Goal: Task Accomplishment & Management: Manage account settings

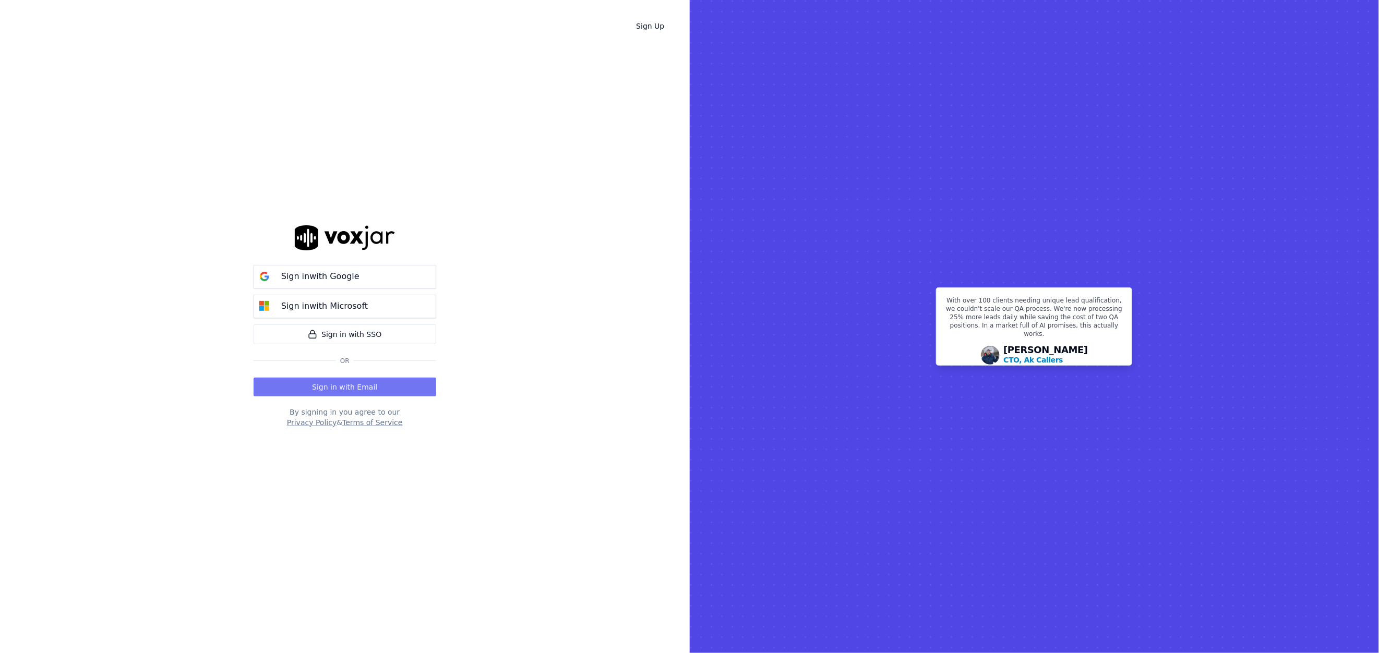
click at [380, 386] on button "Sign in with Email" at bounding box center [345, 387] width 183 height 19
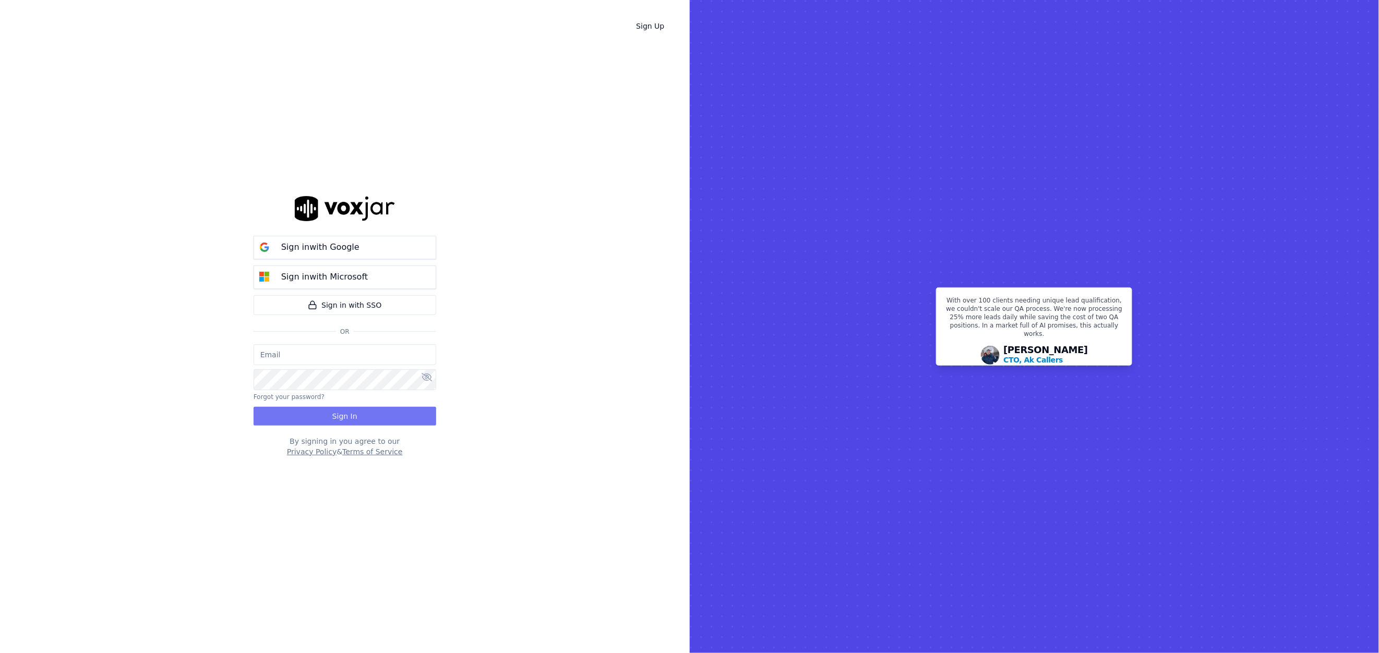
type input "grahamsmith@spsdoorguard.com"
click at [362, 414] on button "Sign In" at bounding box center [345, 416] width 183 height 19
